Goal: Complete application form: Complete application form

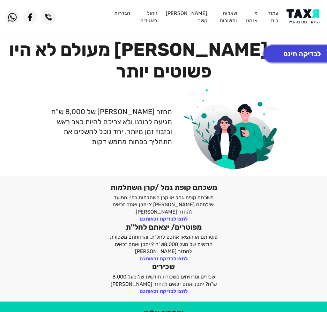
click at [319, 56] on button "לבדיקה חינם" at bounding box center [302, 53] width 77 height 17
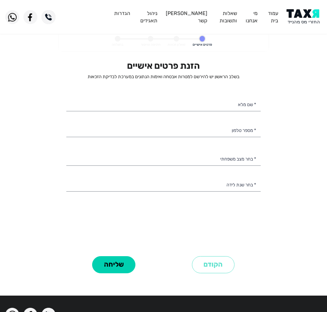
select select
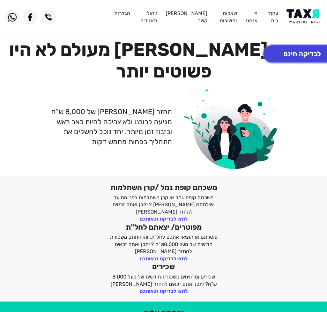
click at [279, 55] on button "לבדיקה חינם" at bounding box center [302, 53] width 77 height 17
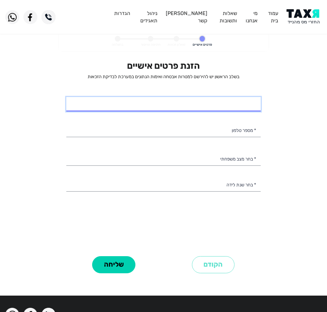
click at [228, 104] on input "* שם מלא" at bounding box center [163, 104] width 195 height 15
type input "אסף מתיתיהו"
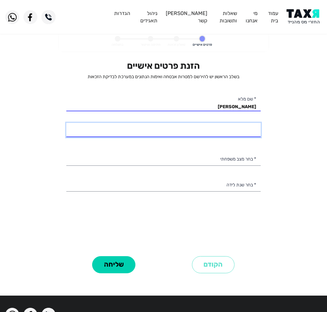
click at [222, 129] on input "* מספר טלפון" at bounding box center [163, 130] width 195 height 15
type input "050-7979632"
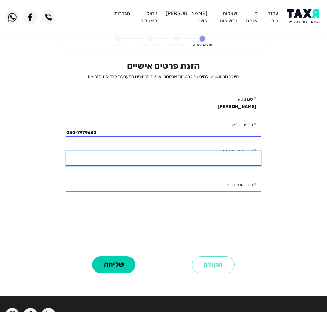
click at [227, 156] on select "רווק/ה נשוי/אה גרוש/ה אלמן/נה" at bounding box center [163, 158] width 195 height 15
select select "1: Single"
click at [66, 151] on select "רווק/ה נשוי/אה גרוש/ה אלמן/נה" at bounding box center [163, 158] width 195 height 15
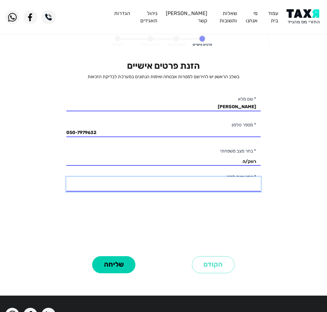
click at [200, 187] on select "2003 2002 2001 2000 1999 1998 1997 1996 1995 1994 1993 1992 1991 1990 1989 1988…" at bounding box center [163, 184] width 195 height 15
select select "12: 1992"
click at [66, 177] on select "2003 2002 2001 2000 1999 1998 1997 1996 1995 1994 1993 1992 1991 1990 1989 1988…" at bounding box center [163, 184] width 195 height 15
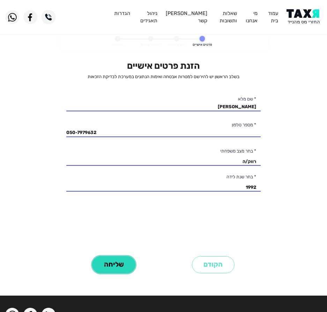
click at [112, 264] on button "שליחה" at bounding box center [113, 264] width 43 height 17
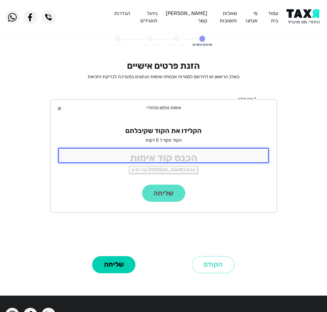
click at [179, 159] on input "tel" at bounding box center [163, 155] width 211 height 15
type input "9988"
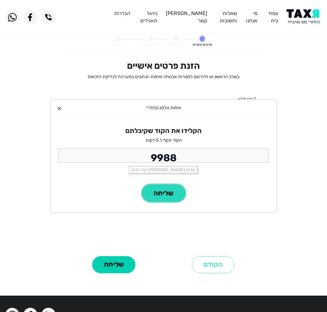
click at [157, 193] on button "שליחה" at bounding box center [163, 193] width 43 height 17
